Goal: Information Seeking & Learning: Learn about a topic

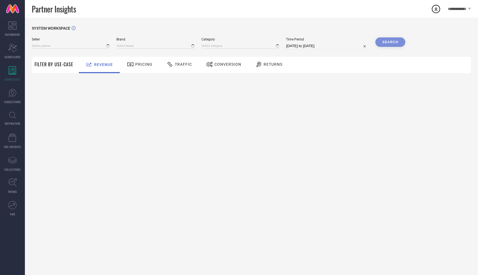
type input "All"
type input "1 STOP FASHION"
type input "All"
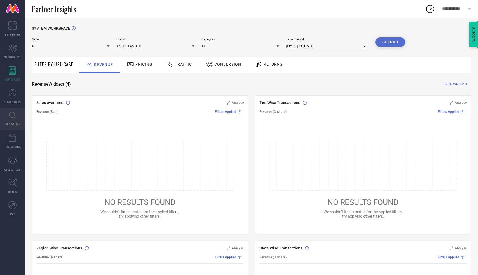
click at [10, 112] on icon at bounding box center [12, 115] width 7 height 7
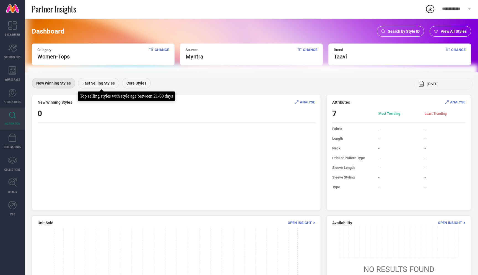
click at [93, 84] on span "Fast Selling Styles" at bounding box center [98, 83] width 32 height 4
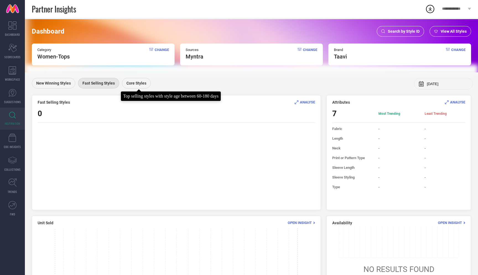
click at [130, 81] on span "Core Styles" at bounding box center [136, 83] width 20 height 4
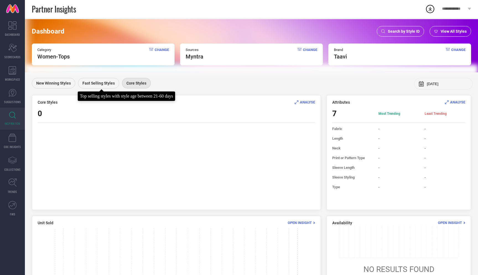
click at [95, 82] on span "Fast Selling Styles" at bounding box center [98, 83] width 32 height 4
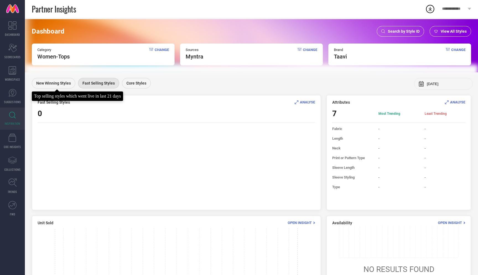
click at [67, 84] on span "New Winning Styles" at bounding box center [53, 83] width 35 height 4
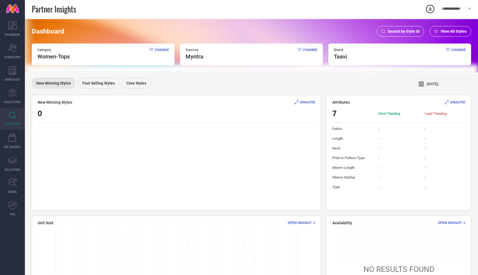
click at [164, 50] on span "Change" at bounding box center [162, 54] width 14 height 12
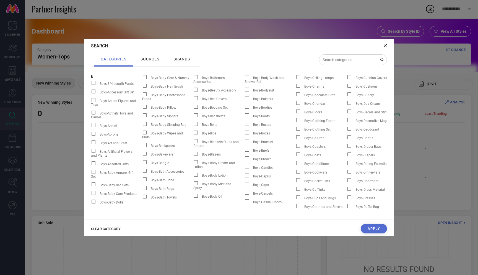
click at [103, 229] on span "CLEAR CATEGORY" at bounding box center [106, 228] width 30 height 4
click at [334, 57] on input at bounding box center [349, 59] width 55 height 5
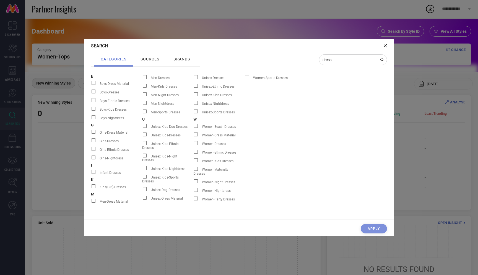
type input "dress"
click at [224, 152] on span "Women-Ethnic Dresses" at bounding box center [219, 152] width 34 height 4
click at [193, 153] on input "Women-Ethnic Dresses" at bounding box center [193, 153] width 0 height 0
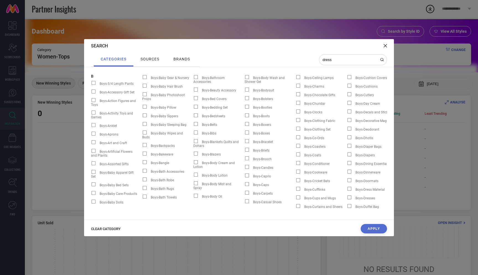
click at [376, 226] on button "Apply" at bounding box center [374, 228] width 26 height 9
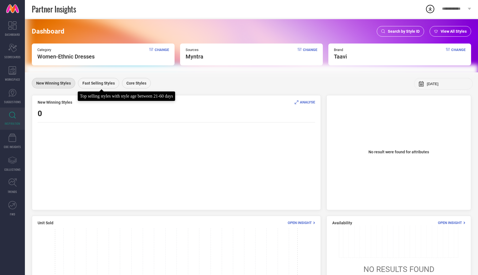
click at [97, 83] on span "Fast Selling Styles" at bounding box center [98, 83] width 32 height 4
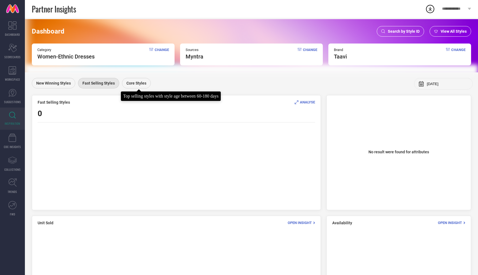
click at [136, 83] on span "Core Styles" at bounding box center [136, 83] width 20 height 4
